Goal: Register for event/course

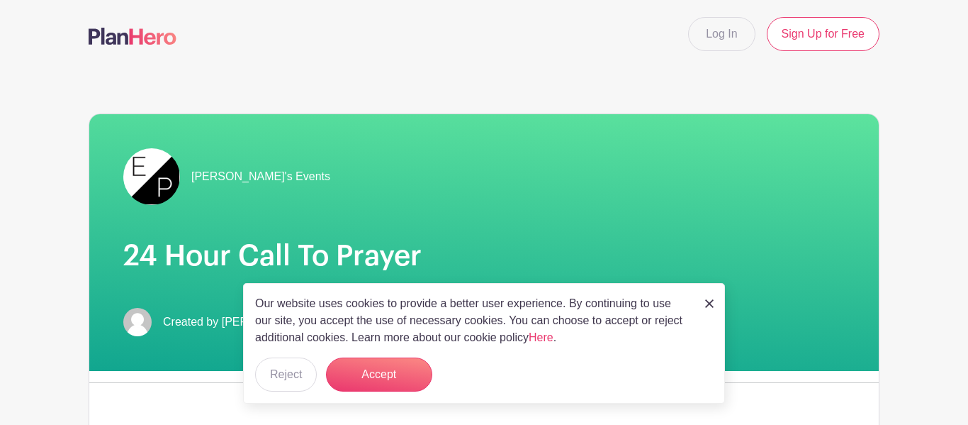
click at [361, 384] on button "Accept" at bounding box center [379, 374] width 106 height 34
click at [365, 371] on form "Accept" at bounding box center [379, 374] width 106 height 34
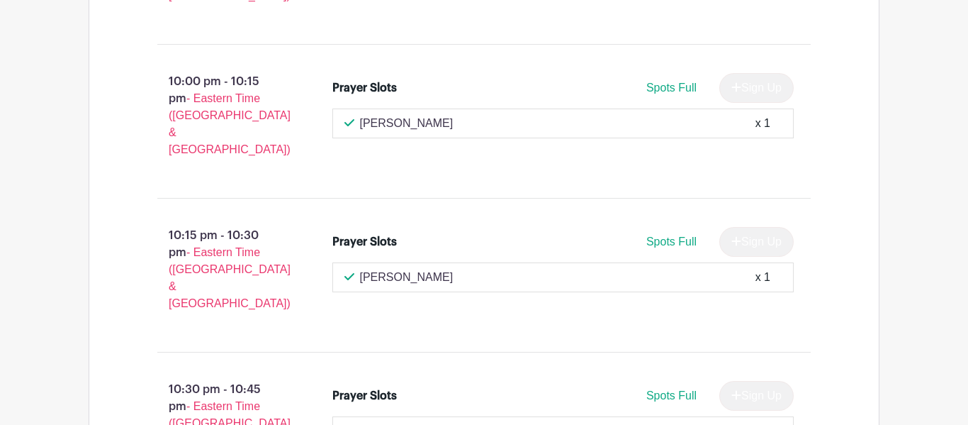
scroll to position [8889, 0]
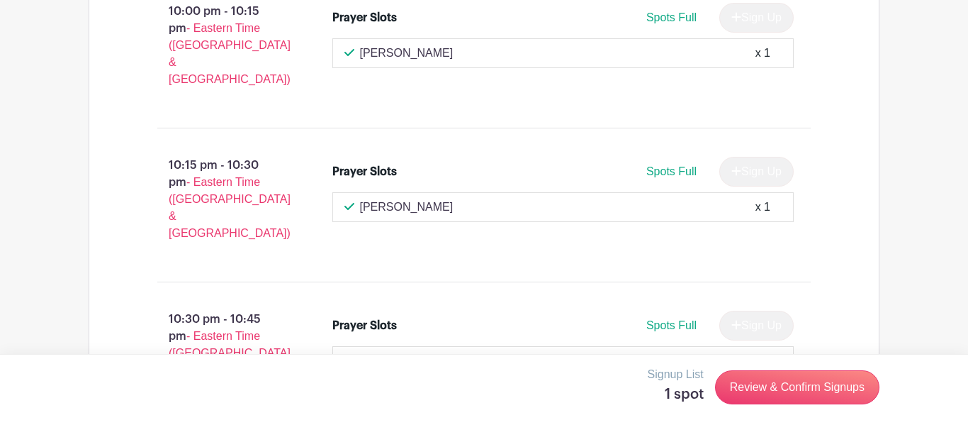
scroll to position [8961, 0]
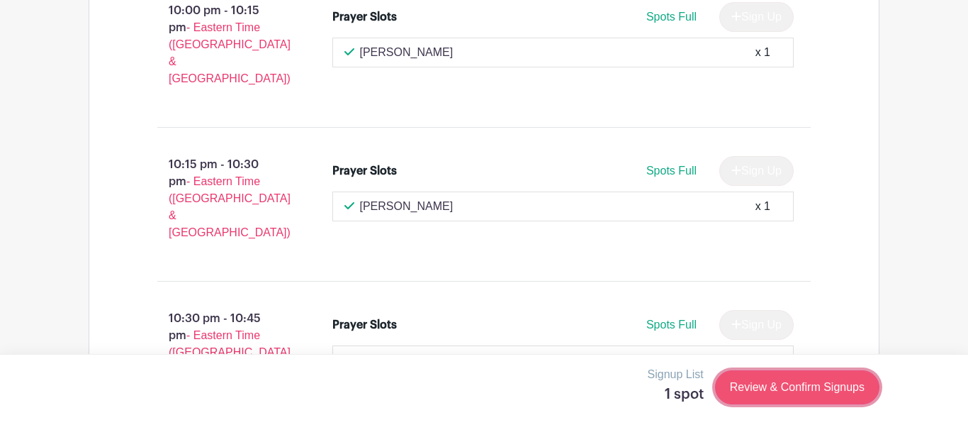
click at [810, 391] on link "Review & Confirm Signups" at bounding box center [797, 387] width 164 height 34
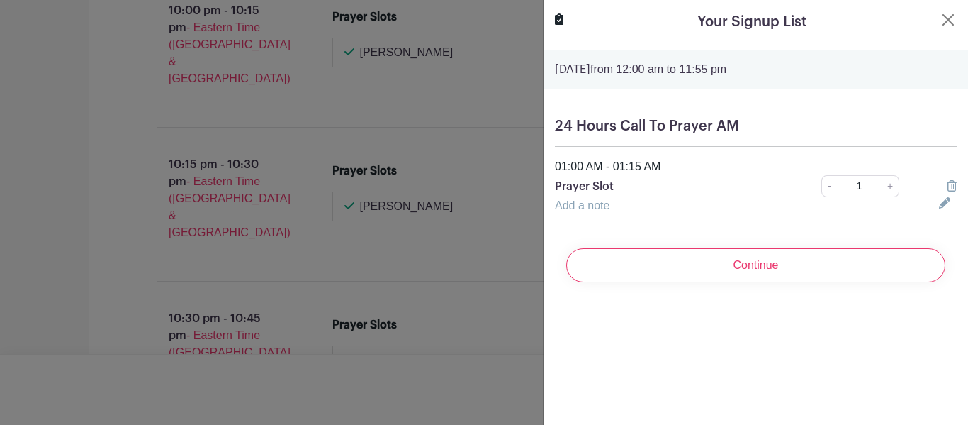
click at [715, 130] on h5 "24 Hours Call To Prayer AM" at bounding box center [756, 126] width 402 height 17
click at [612, 212] on div "Add a note" at bounding box center [738, 205] width 384 height 17
click at [607, 208] on link "Add a note" at bounding box center [582, 205] width 55 height 12
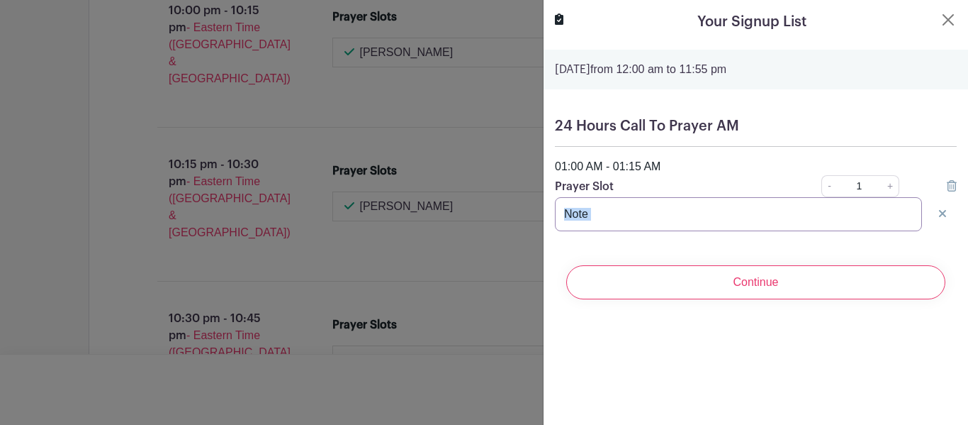
click at [625, 215] on input "text" at bounding box center [738, 214] width 367 height 34
type input "T"
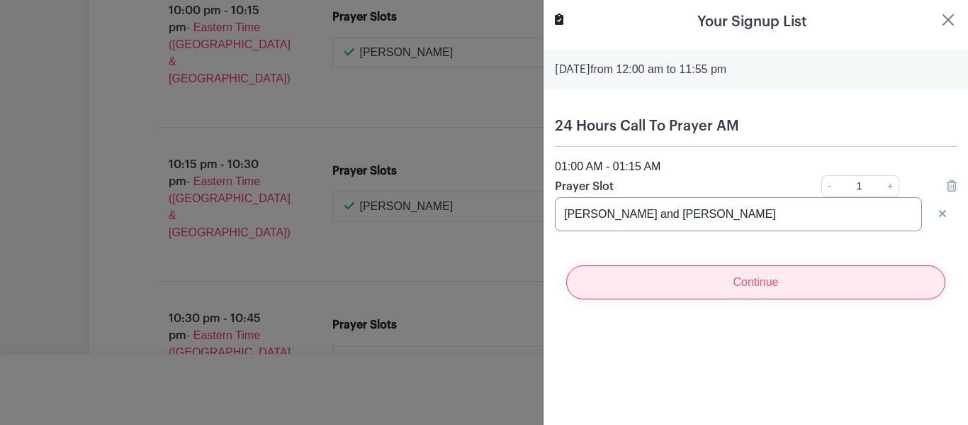
type input "[PERSON_NAME] and [PERSON_NAME]"
click at [712, 281] on input "Continue" at bounding box center [755, 282] width 379 height 34
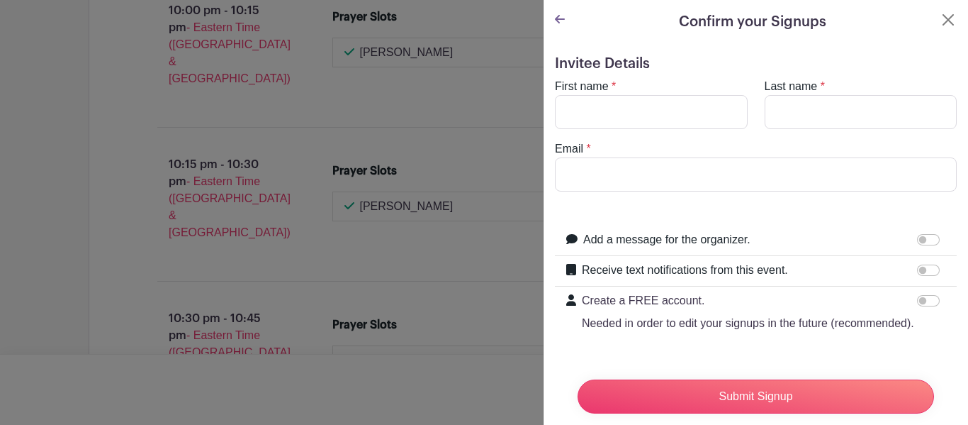
click at [712, 281] on div "Receive text notifications from this event. Your Phone Number +1 +1 Text messag…" at bounding box center [756, 271] width 402 height 30
click at [631, 111] on input "First name" at bounding box center [651, 112] width 193 height 34
type input "[PERSON_NAME]"
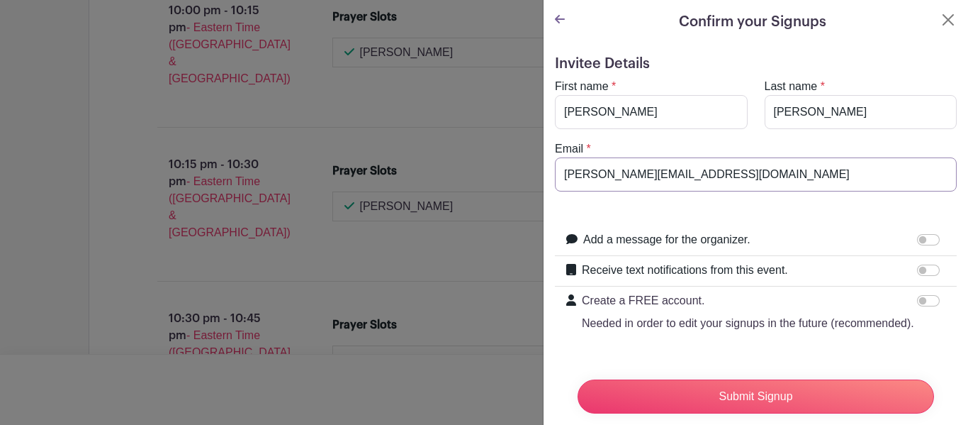
type input "[PERSON_NAME][EMAIL_ADDRESS][DOMAIN_NAME]"
click at [926, 269] on input "Receive text notifications from this event." at bounding box center [928, 269] width 23 height 11
checkbox input "true"
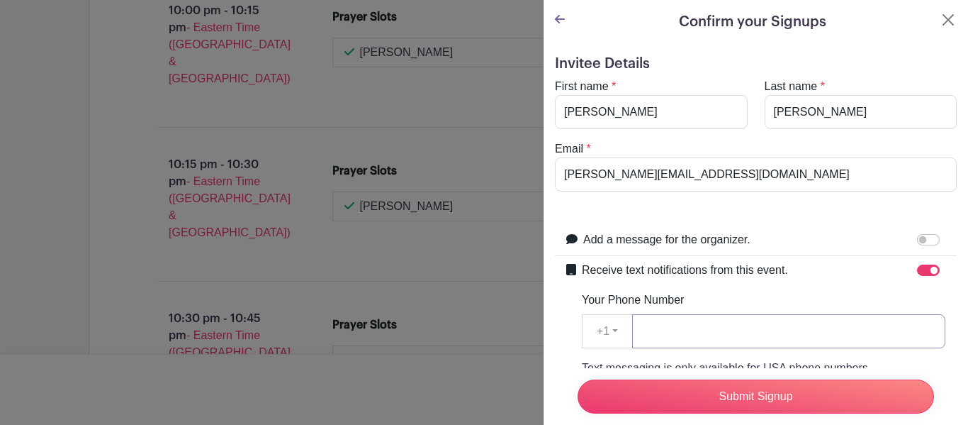
click at [722, 333] on input "Your Phone Number" at bounding box center [788, 331] width 313 height 34
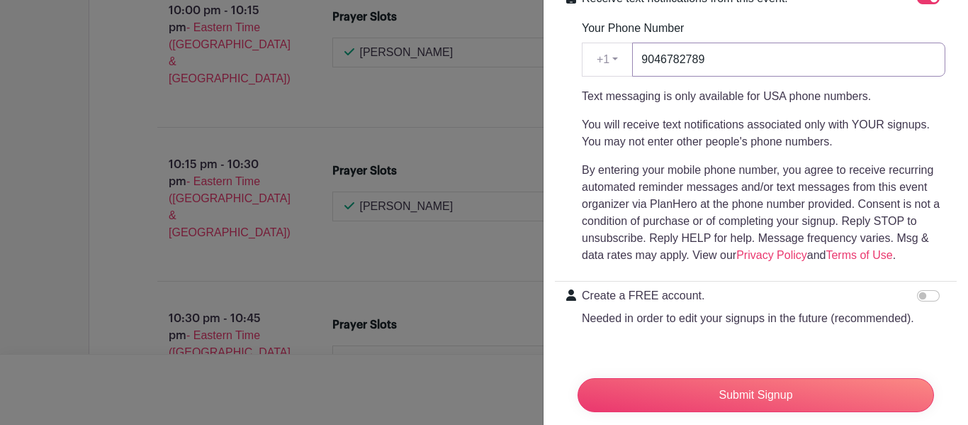
scroll to position [293, 0]
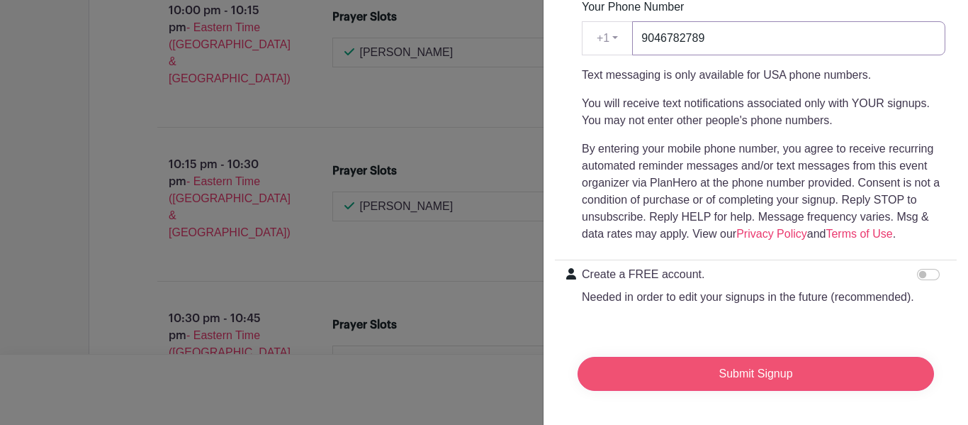
type input "9046782789"
click at [753, 386] on input "Submit Signup" at bounding box center [756, 373] width 356 height 34
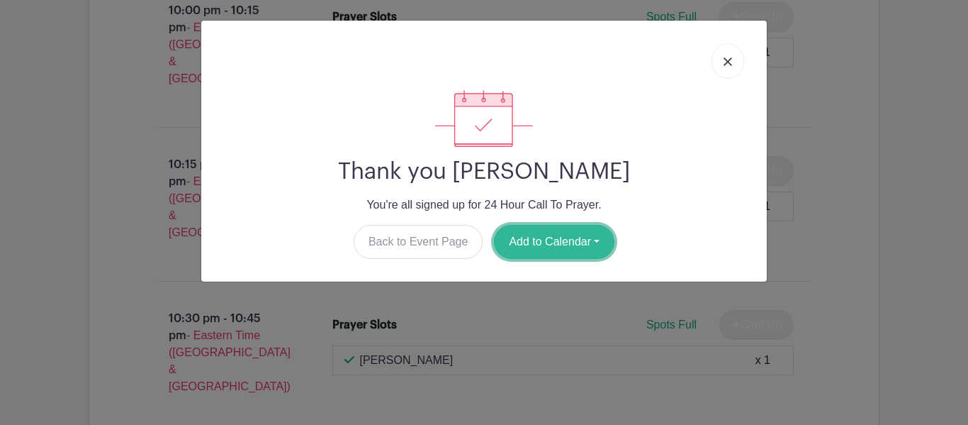
click at [600, 242] on button "Add to Calendar" at bounding box center [554, 242] width 120 height 34
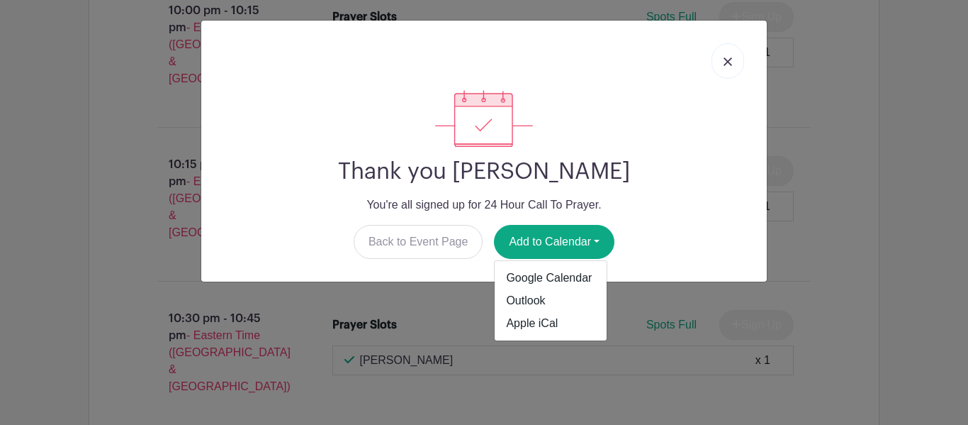
click at [729, 55] on link at bounding box center [728, 60] width 33 height 35
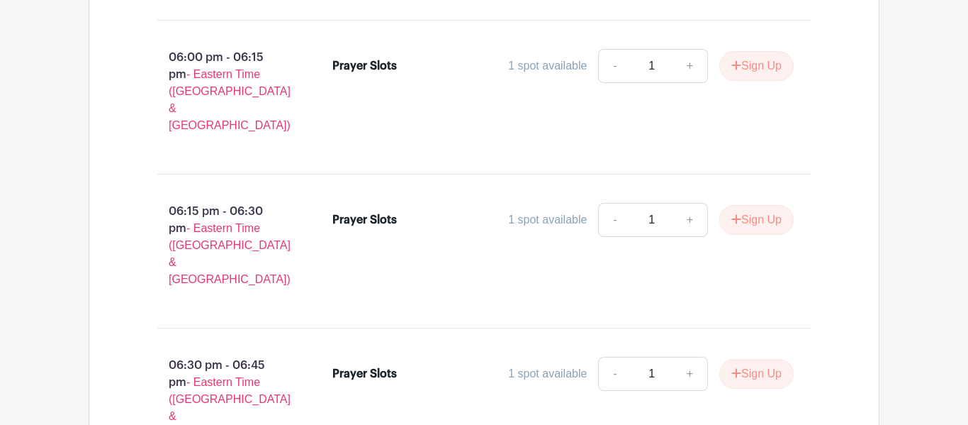
scroll to position [6351, 0]
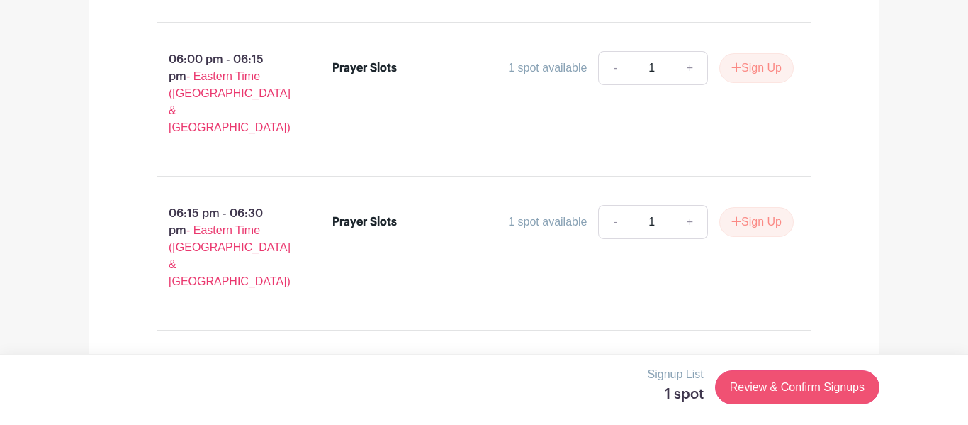
click at [777, 396] on link "Review & Confirm Signups" at bounding box center [797, 387] width 164 height 34
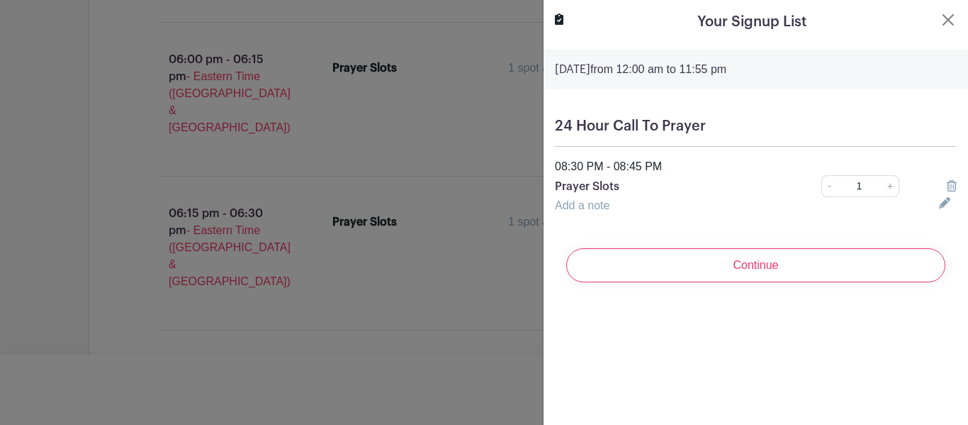
click at [607, 208] on link "Add a note" at bounding box center [582, 205] width 55 height 12
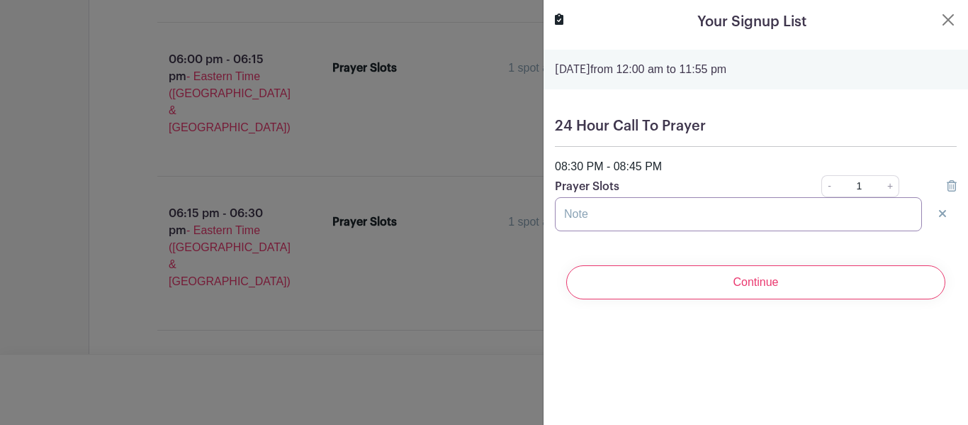
click at [607, 208] on input "text" at bounding box center [738, 214] width 367 height 34
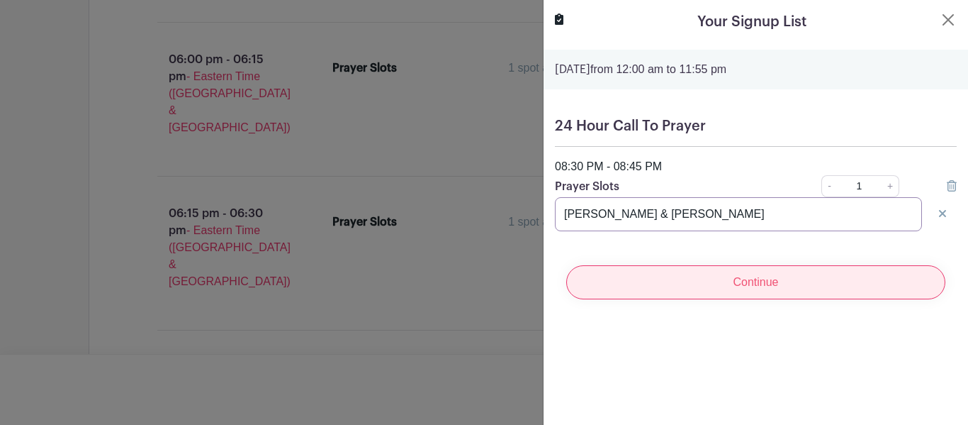
type input "[PERSON_NAME] & [PERSON_NAME]"
click at [665, 288] on input "Continue" at bounding box center [755, 282] width 379 height 34
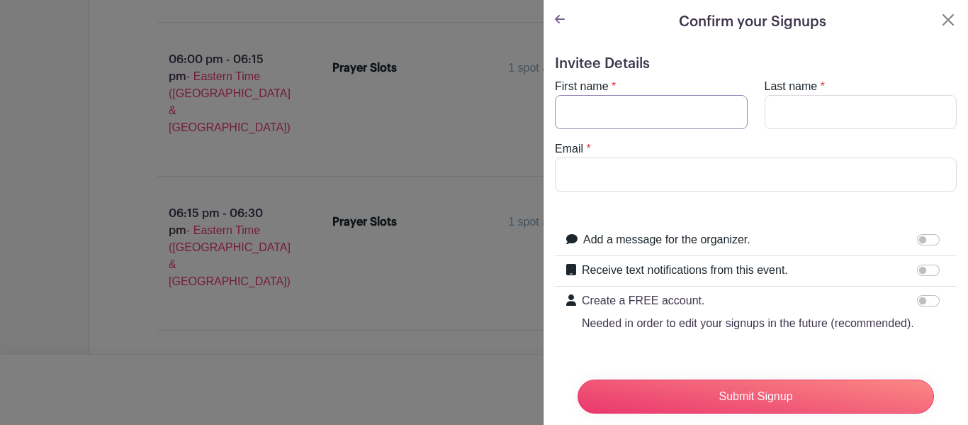
click at [677, 118] on input "First name" at bounding box center [651, 112] width 193 height 34
type input "[PERSON_NAME]"
type input "[PERSON_NAME][EMAIL_ADDRESS][PERSON_NAME][DOMAIN_NAME]"
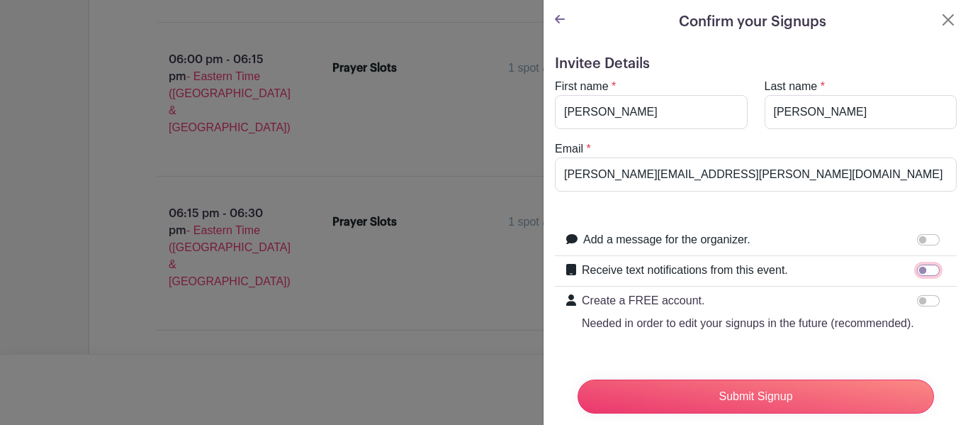
click at [925, 264] on input "Receive text notifications from this event." at bounding box center [928, 269] width 23 height 11
checkbox input "true"
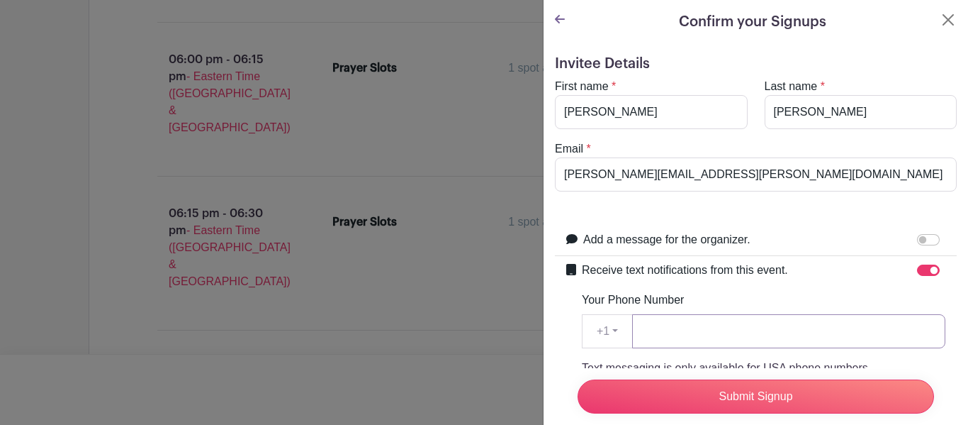
click at [731, 330] on input "Your Phone Number" at bounding box center [788, 331] width 313 height 34
type input "9048646773"
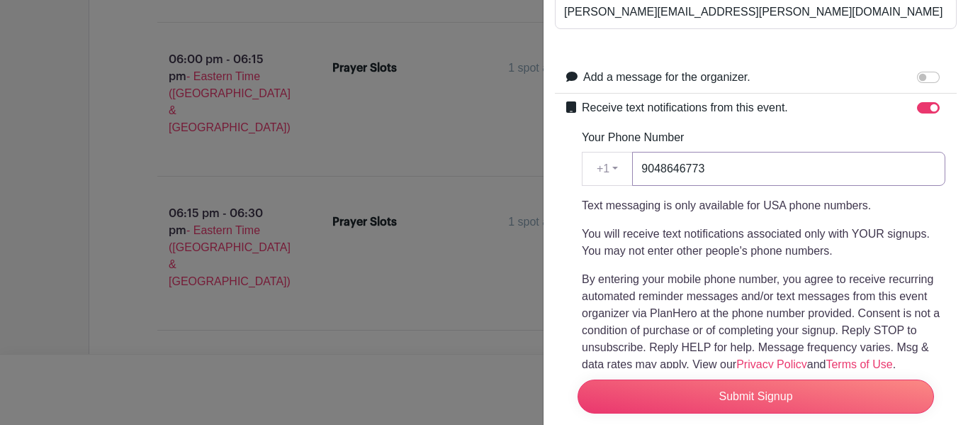
scroll to position [169, 0]
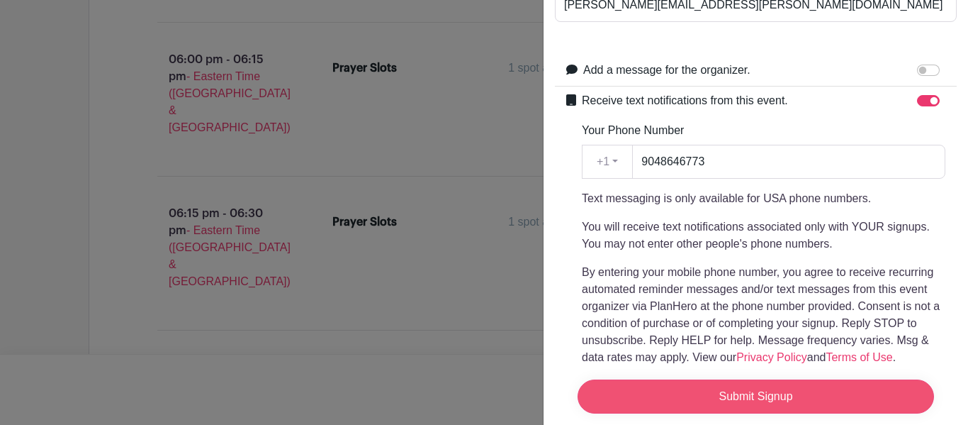
click at [738, 404] on input "Submit Signup" at bounding box center [756, 396] width 356 height 34
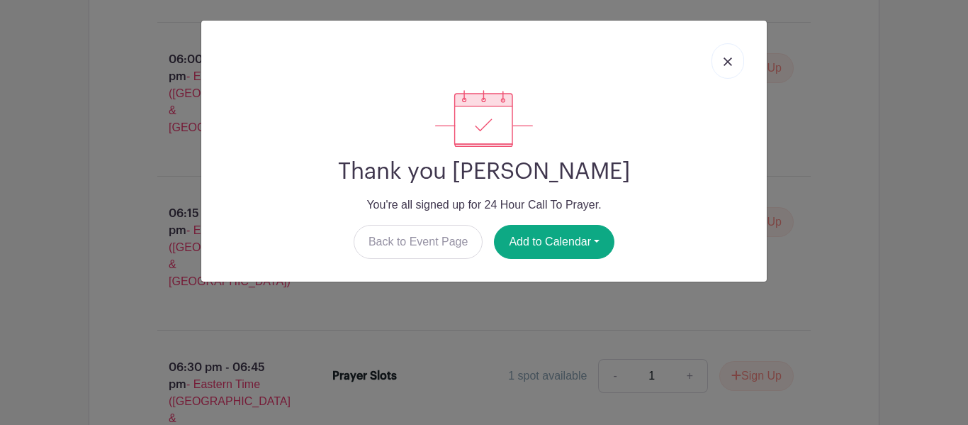
click at [735, 62] on link at bounding box center [728, 60] width 33 height 35
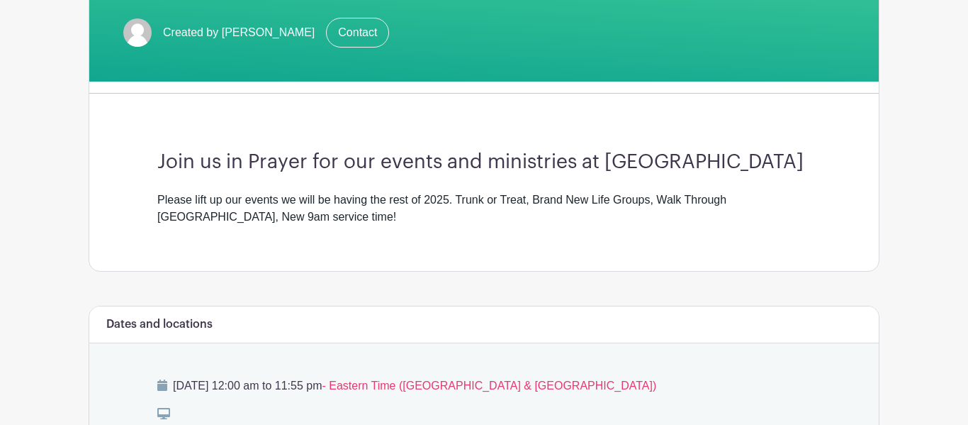
scroll to position [0, 0]
